Goal: Task Accomplishment & Management: Manage account settings

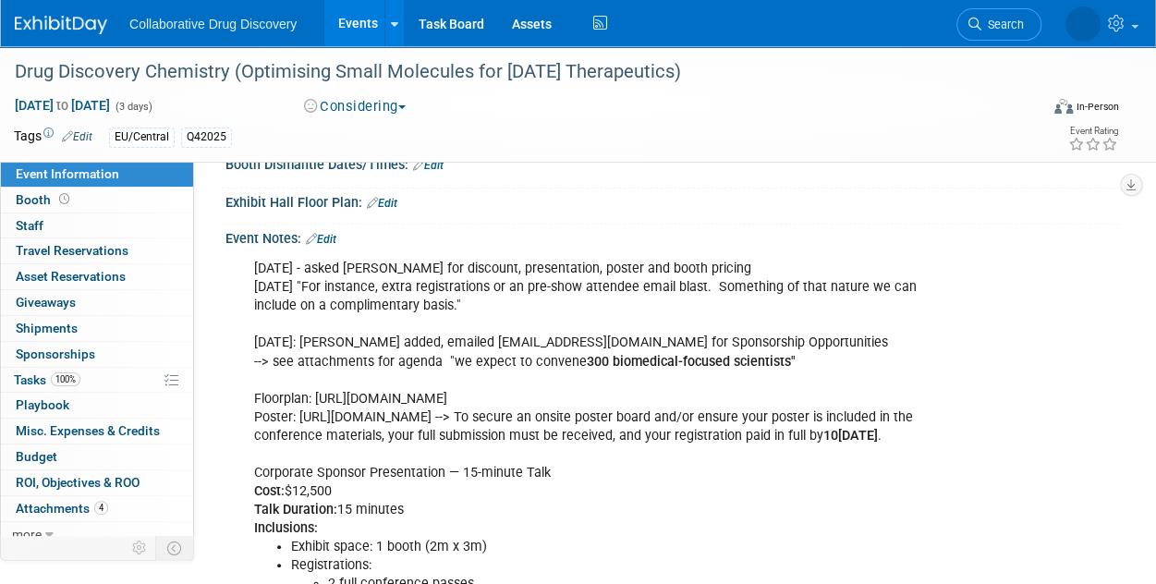
click at [83, 10] on link at bounding box center [72, 15] width 115 height 15
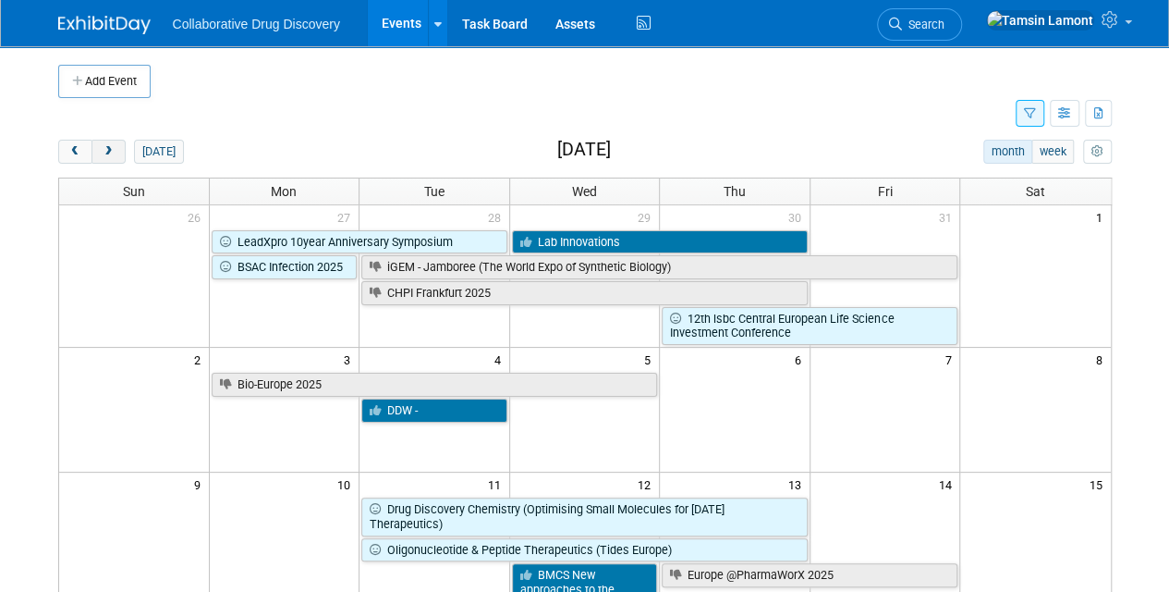
click at [120, 157] on button "next" at bounding box center [109, 152] width 34 height 24
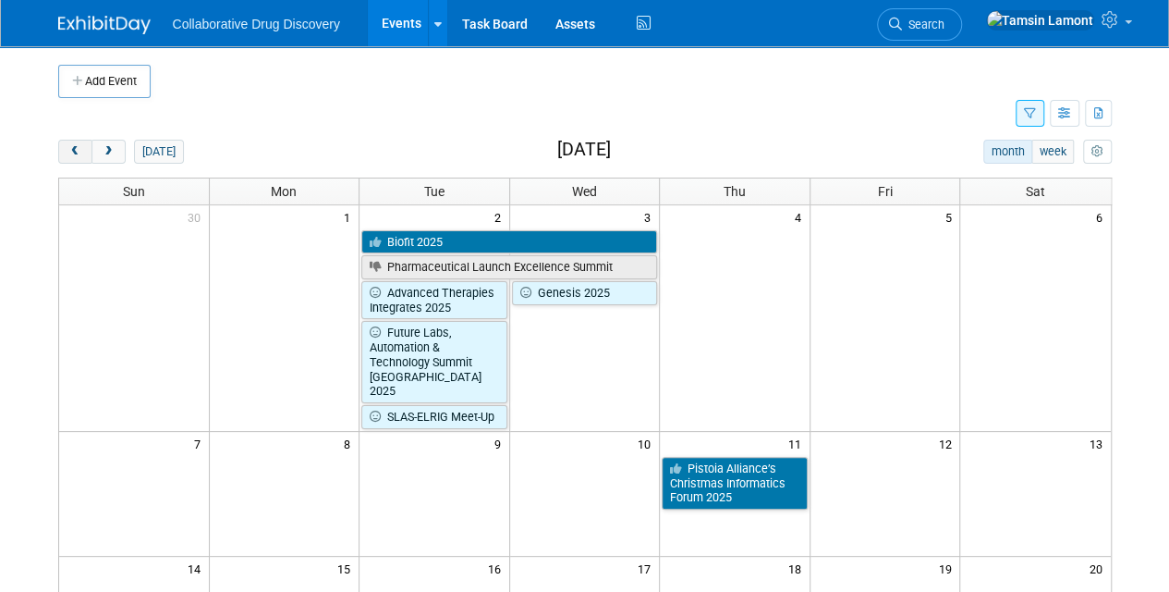
click at [87, 152] on button "prev" at bounding box center [75, 152] width 34 height 24
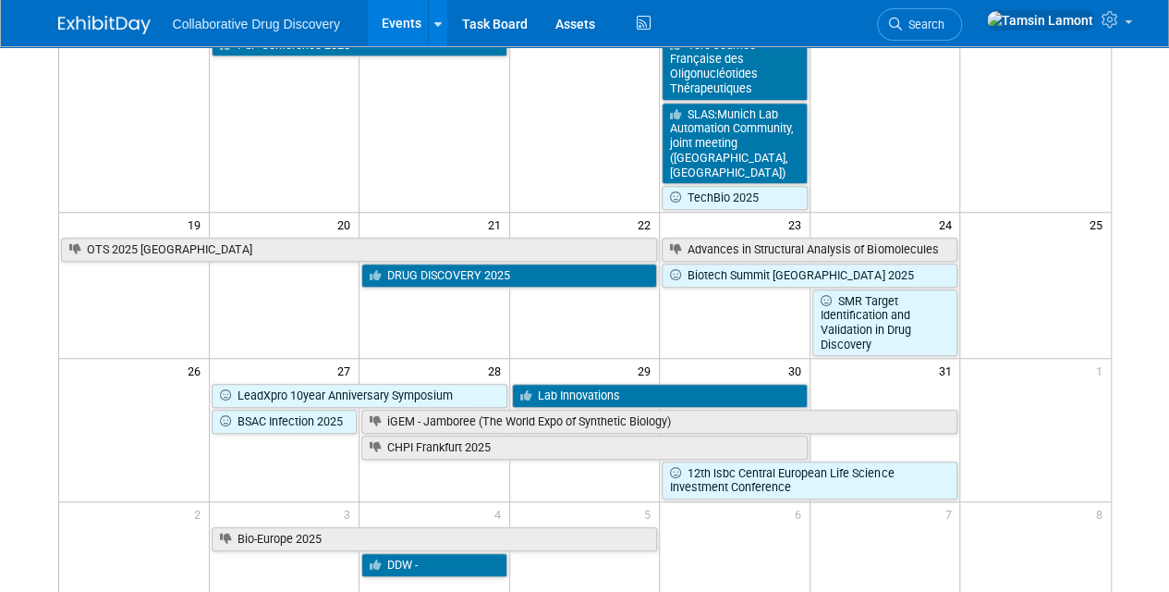
scroll to position [617, 0]
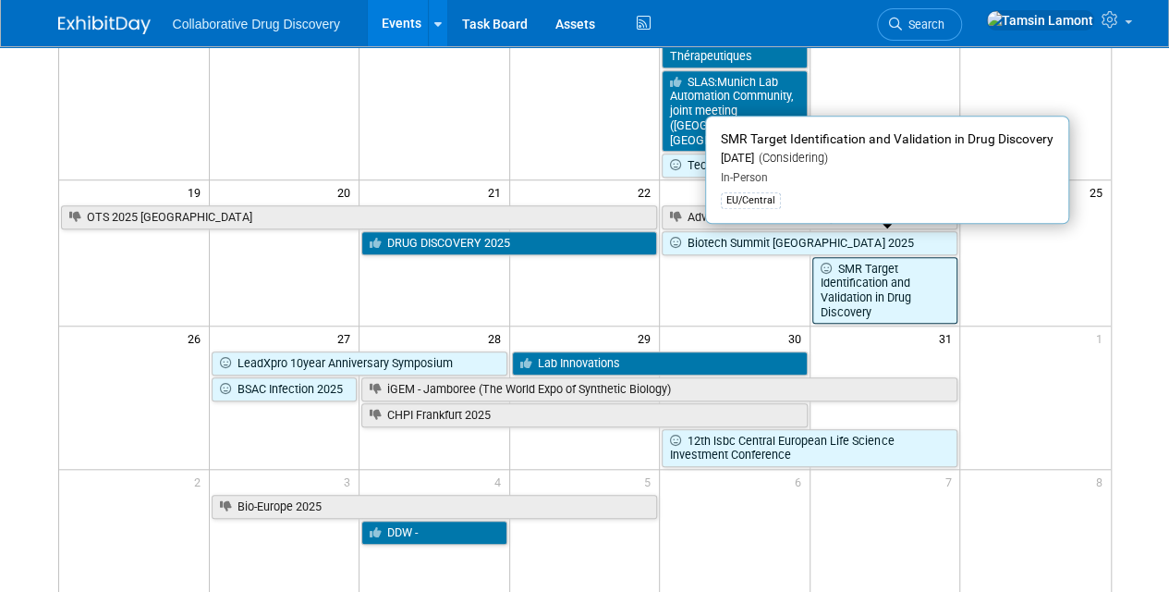
click at [907, 259] on link "SMR Target Identification and Validation in Drug Discovery" at bounding box center [886, 290] width 146 height 67
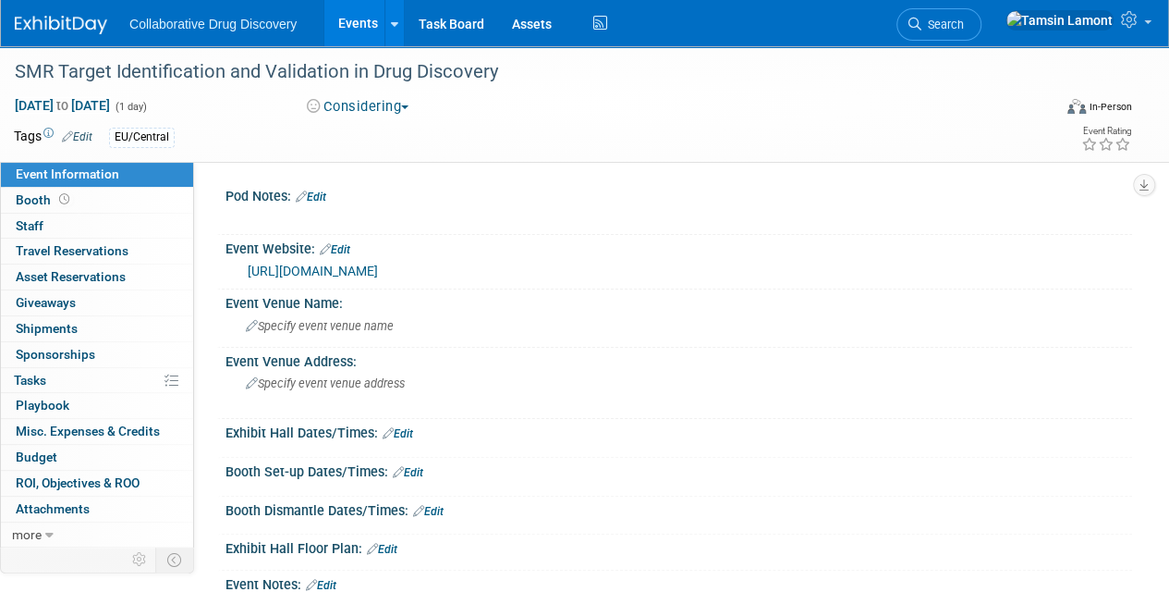
click at [380, 116] on div "Oct 24, 2025 to Oct 24, 2025 (1 day) Oct 24, 2025 to Oct 24, 2025 Considering C…" at bounding box center [573, 110] width 1146 height 28
click at [381, 104] on button "Considering" at bounding box center [358, 106] width 116 height 19
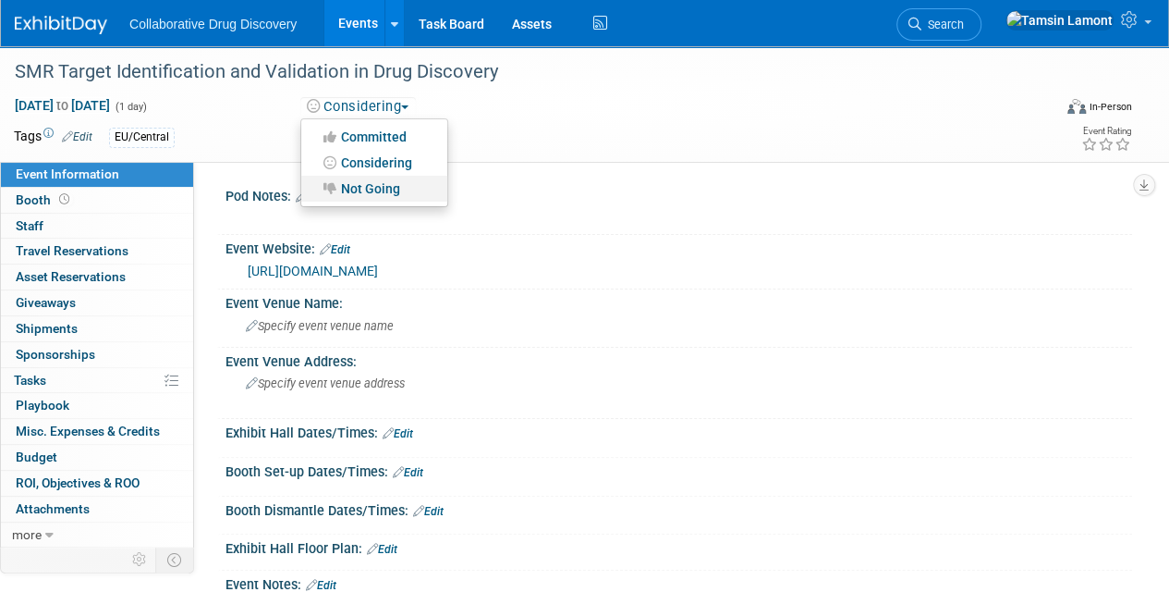
click at [386, 183] on link "Not Going" at bounding box center [374, 189] width 146 height 26
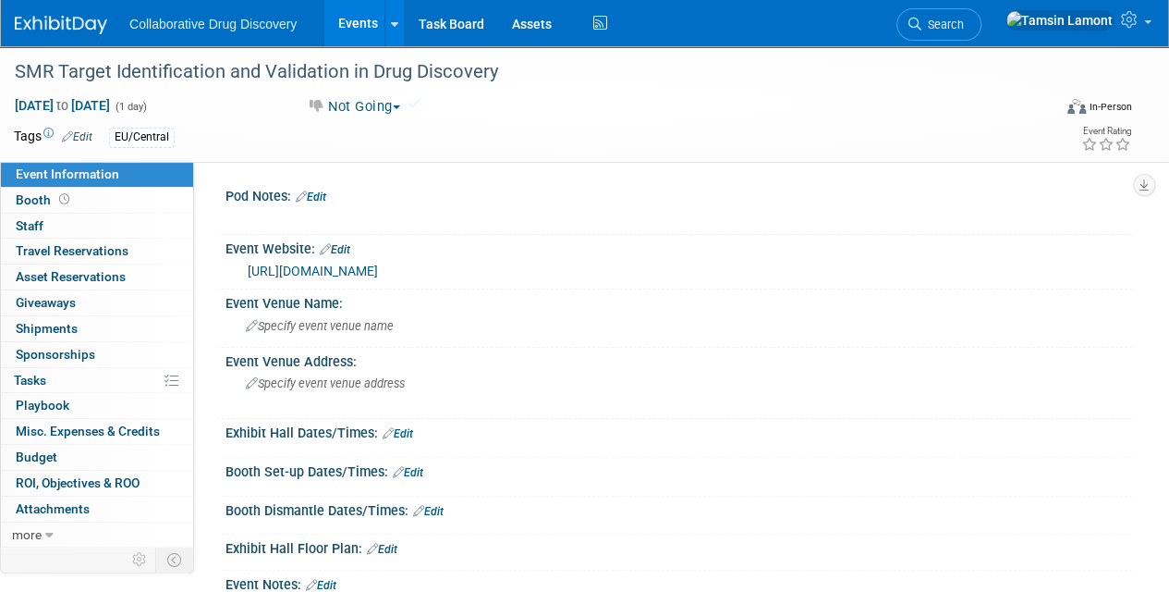
click at [62, 31] on img at bounding box center [61, 25] width 92 height 18
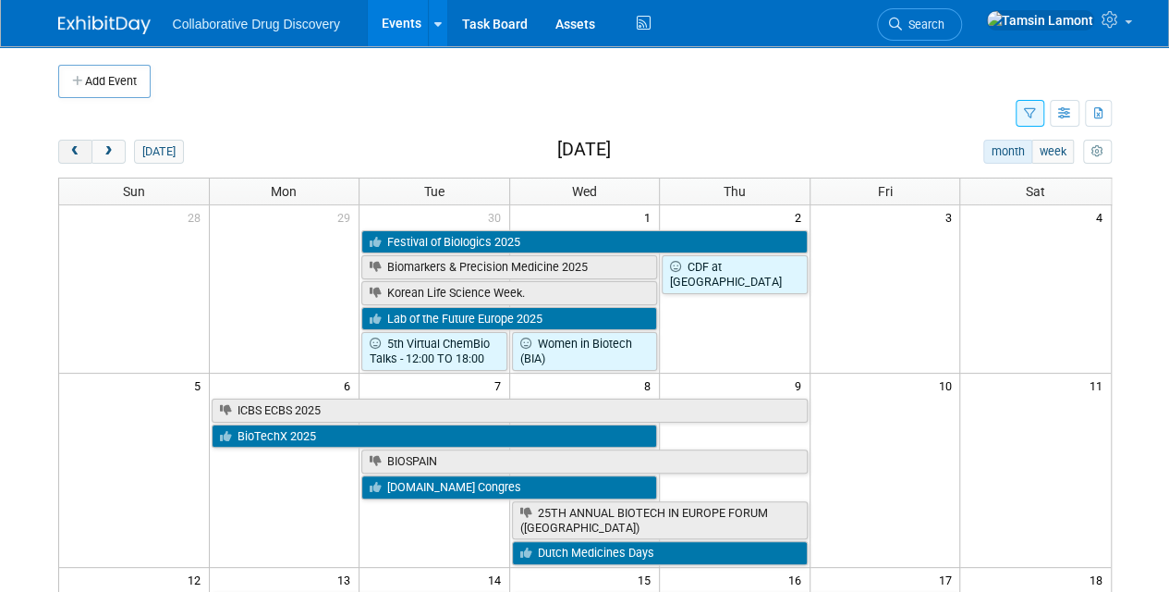
click at [76, 153] on span "prev" at bounding box center [75, 152] width 14 height 12
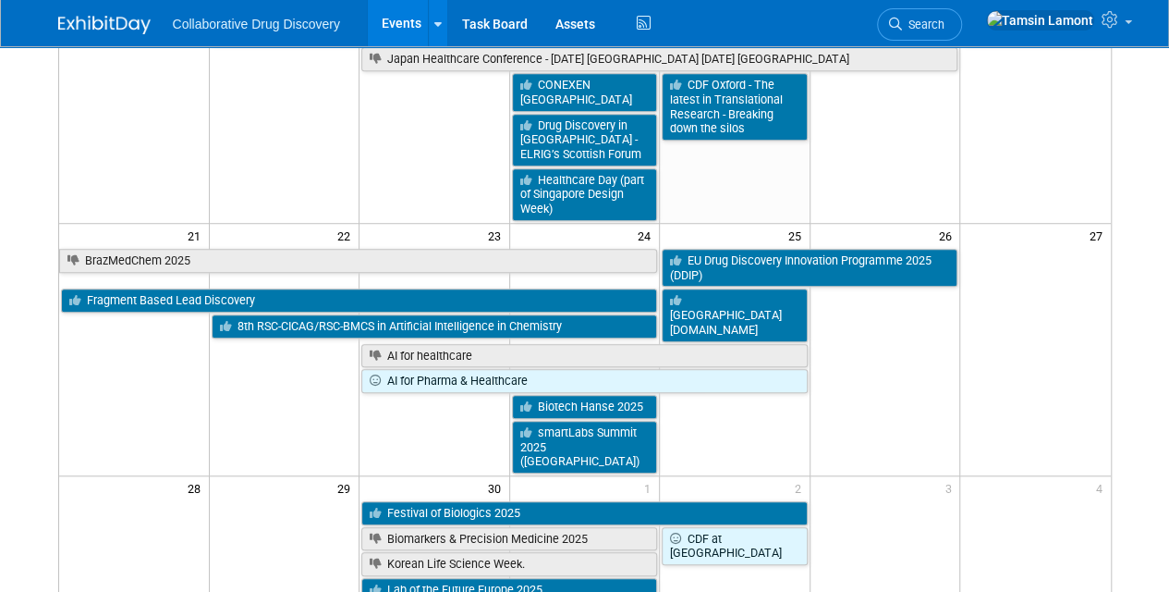
scroll to position [603, 0]
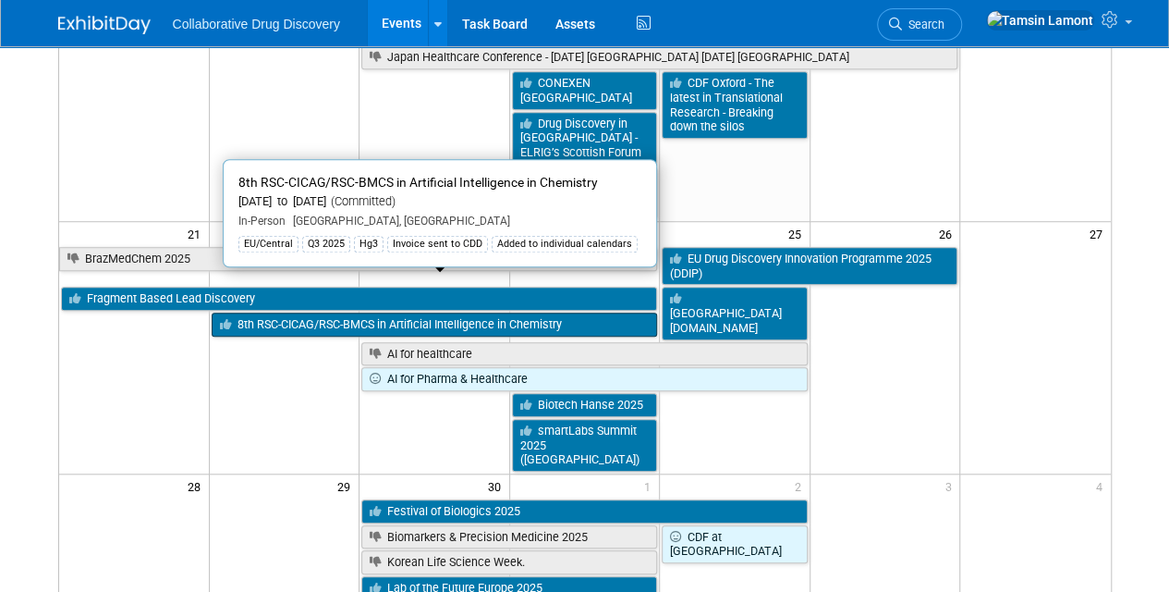
click at [379, 312] on link "8th RSC-CICAG/RSC-BMCS in Artificial Intelligence in Chemistry" at bounding box center [435, 324] width 446 height 24
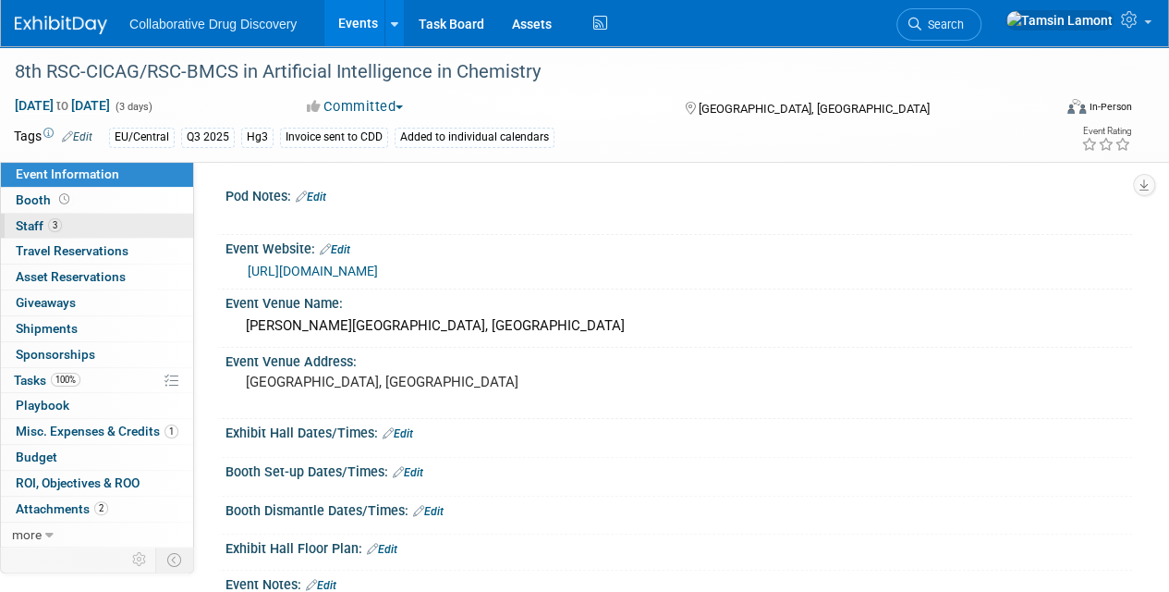
click at [141, 235] on link "3 Staff 3" at bounding box center [97, 226] width 192 height 25
